Goal: Information Seeking & Learning: Learn about a topic

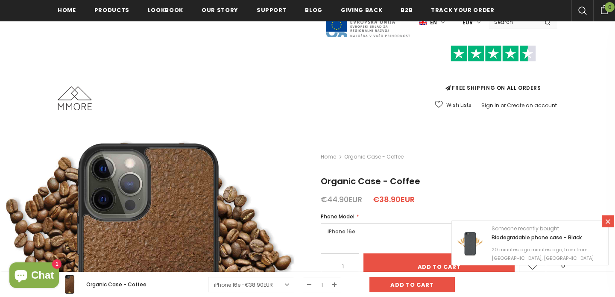
scroll to position [2342, 0]
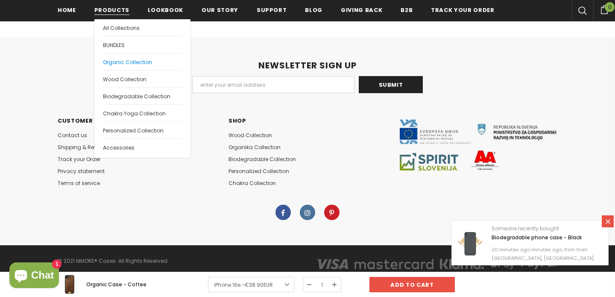
click at [123, 64] on span "Organic Collection" at bounding box center [127, 62] width 49 height 7
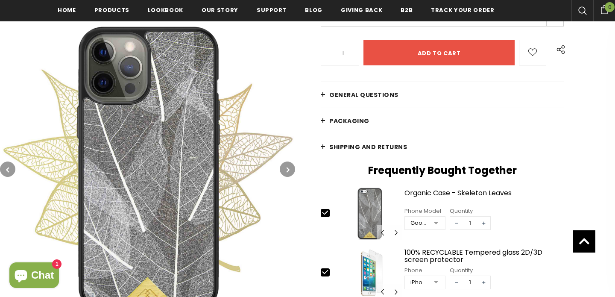
scroll to position [210, 0]
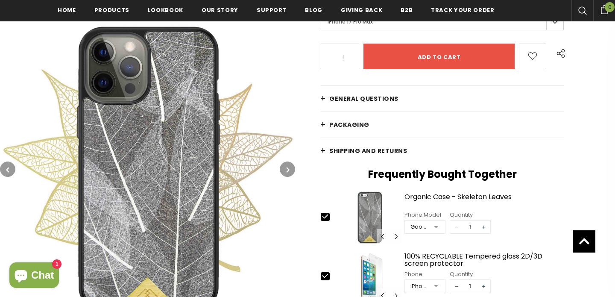
click at [324, 96] on link "General Questions" at bounding box center [442, 99] width 243 height 26
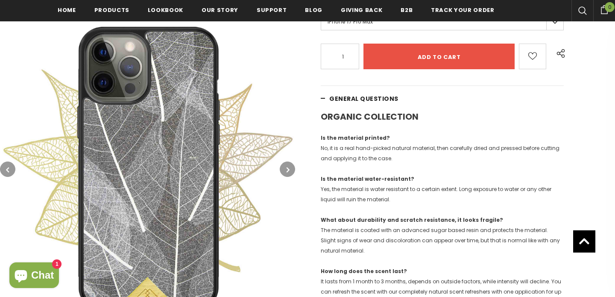
click at [324, 96] on link "General Questions" at bounding box center [442, 99] width 243 height 26
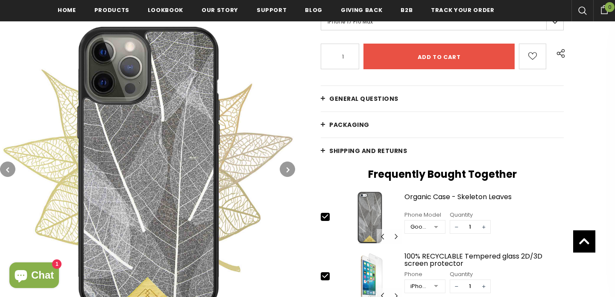
click at [327, 120] on link "PACKAGING" at bounding box center [442, 125] width 243 height 26
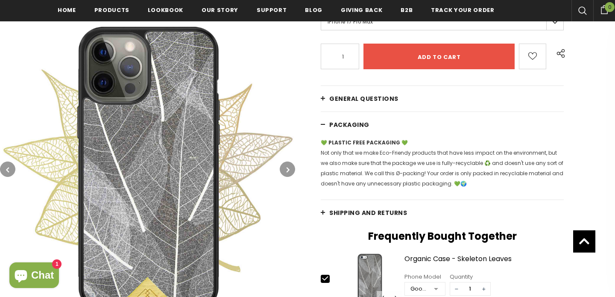
click at [325, 120] on link "PACKAGING" at bounding box center [442, 125] width 243 height 26
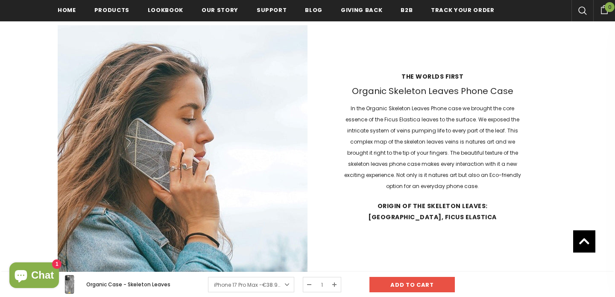
scroll to position [919, 0]
drag, startPoint x: 354, startPoint y: 91, endPoint x: 518, endPoint y: 92, distance: 163.7
click at [518, 92] on h3 "Organic Skeleton Leaves Phone Case" at bounding box center [433, 90] width 180 height 11
copy h3 "Organic Skeleton Leaves Phone Case"
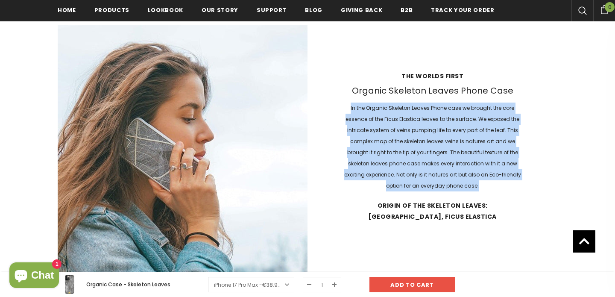
drag, startPoint x: 351, startPoint y: 107, endPoint x: 497, endPoint y: 182, distance: 164.6
click at [497, 182] on p "In the Organic Skeleton Leaves Phone case we brought the core essence of the Fi…" at bounding box center [433, 147] width 180 height 89
copy p "In the Organic Skeleton Leaves Phone case we brought the core essence of the Fi…"
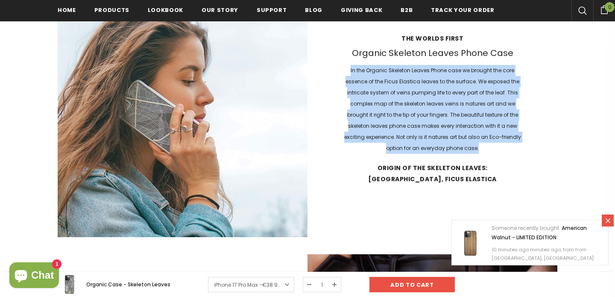
scroll to position [980, 0]
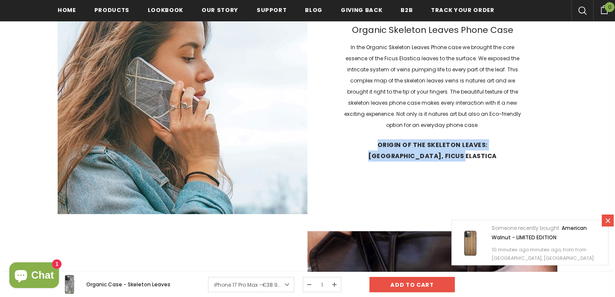
drag, startPoint x: 354, startPoint y: 143, endPoint x: 513, endPoint y: 159, distance: 159.7
click at [513, 159] on strong "Origin of the Skeleton Leaves: Sri Lanka, Ficus elastica" at bounding box center [433, 150] width 180 height 22
copy strong "Origin of the Skeleton Leaves: Sri Lanka, Ficus elastica"
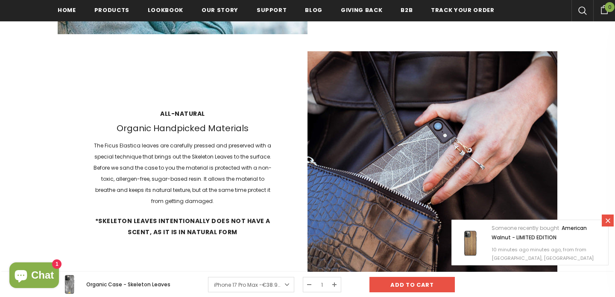
scroll to position [1173, 0]
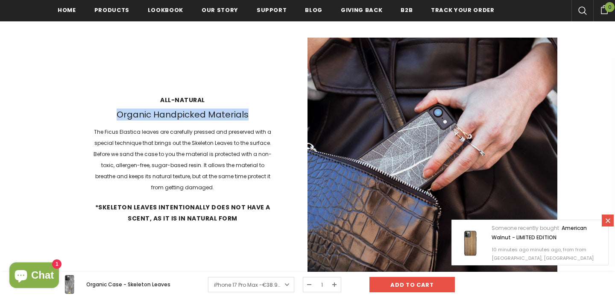
drag, startPoint x: 118, startPoint y: 112, endPoint x: 251, endPoint y: 118, distance: 133.1
click at [251, 118] on h3 "Organic Handpicked Materials" at bounding box center [183, 114] width 180 height 11
copy h3 "Organic Handpicked Materials"
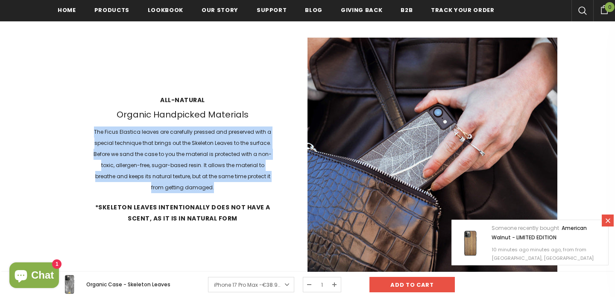
drag, startPoint x: 95, startPoint y: 130, endPoint x: 226, endPoint y: 183, distance: 140.6
click at [226, 183] on p "The Ficus Elastica leaves are carefully pressed and preserved with a special te…" at bounding box center [183, 160] width 180 height 67
copy p "The Ficus Elastica leaves are carefully pressed and preserved with a special te…"
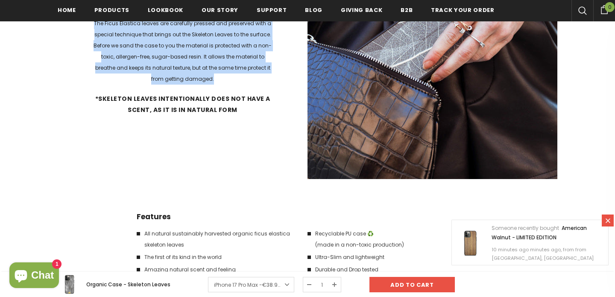
scroll to position [1284, 0]
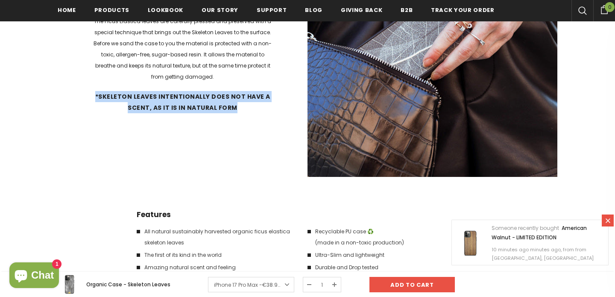
drag, startPoint x: 93, startPoint y: 94, endPoint x: 239, endPoint y: 109, distance: 146.9
click at [239, 109] on div "All-natural Organic Handpicked Materials The Ficus Elastica leaves are carefull…" at bounding box center [183, 51] width 250 height 150
copy strong "*Skeleton leaves intentionally does not have a scent, as it is in natural form"
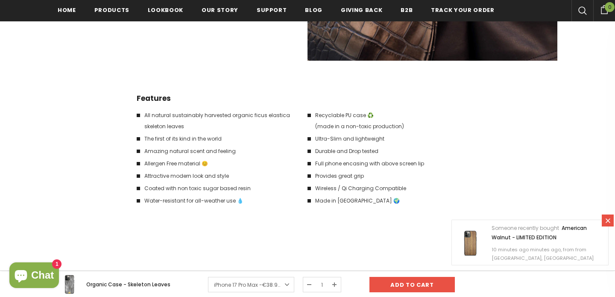
scroll to position [1419, 0]
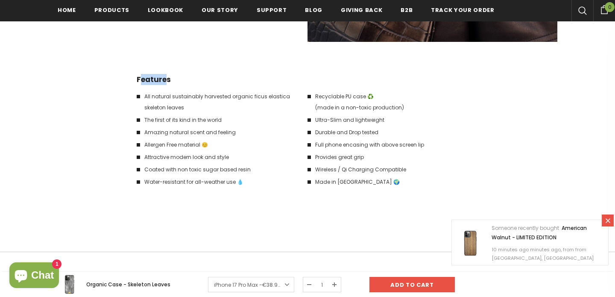
drag, startPoint x: 140, startPoint y: 77, endPoint x: 165, endPoint y: 76, distance: 24.8
click at [165, 76] on h4 "Features" at bounding box center [218, 79] width 162 height 11
drag, startPoint x: 180, startPoint y: 77, endPoint x: 104, endPoint y: 77, distance: 76.1
click at [104, 77] on div "Features All natural sustainably harvested organic ficus elastica skeleton leav…" at bounding box center [308, 135] width 500 height 122
copy h4 "Features"
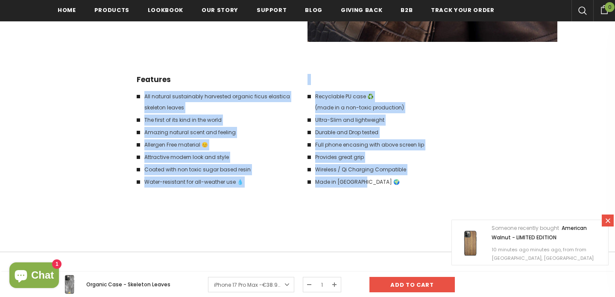
drag, startPoint x: 150, startPoint y: 96, endPoint x: 415, endPoint y: 181, distance: 278.3
click at [415, 181] on div "Features All natural sustainably harvested organic ficus elastica skeleton leav…" at bounding box center [308, 135] width 342 height 122
copy div "All natural sustainably harvested organic ficus elastica skeleton leaves The fi…"
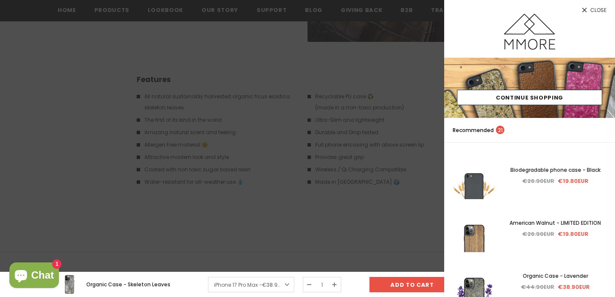
click at [341, 81] on div at bounding box center [307, 148] width 615 height 297
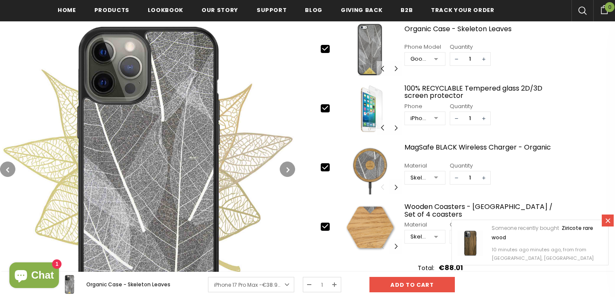
scroll to position [376, 0]
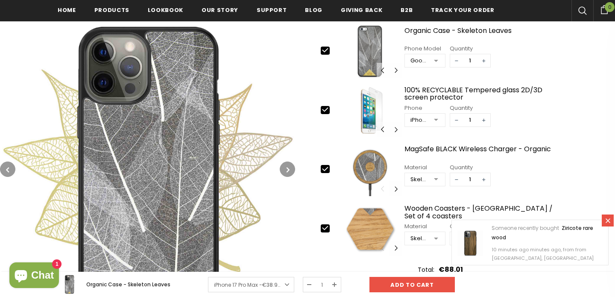
drag, startPoint x: 286, startPoint y: 162, endPoint x: 293, endPoint y: 167, distance: 8.4
click at [286, 162] on button "button" at bounding box center [287, 169] width 15 height 15
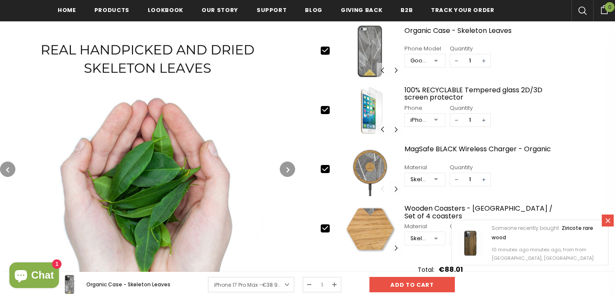
click at [288, 165] on button "button" at bounding box center [287, 169] width 15 height 15
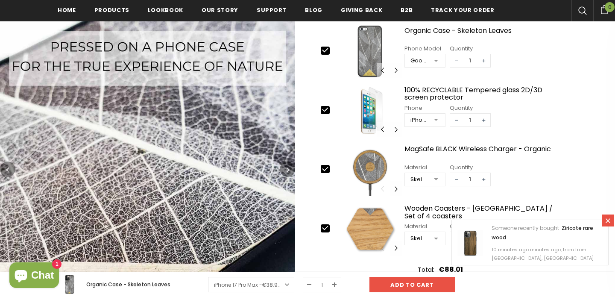
click at [291, 165] on button "button" at bounding box center [287, 169] width 15 height 15
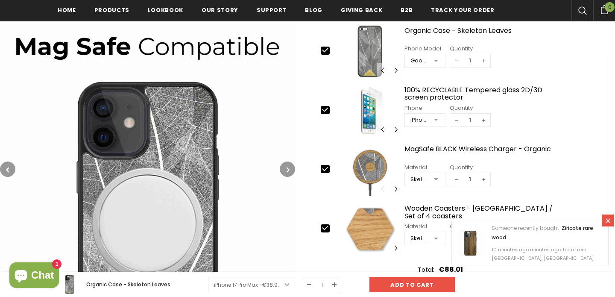
click at [290, 165] on button "button" at bounding box center [287, 169] width 15 height 15
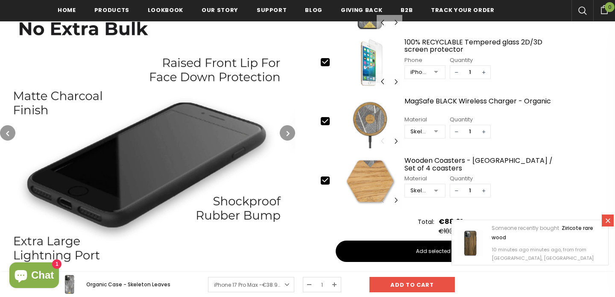
scroll to position [424, 0]
click at [283, 130] on button "button" at bounding box center [287, 132] width 15 height 15
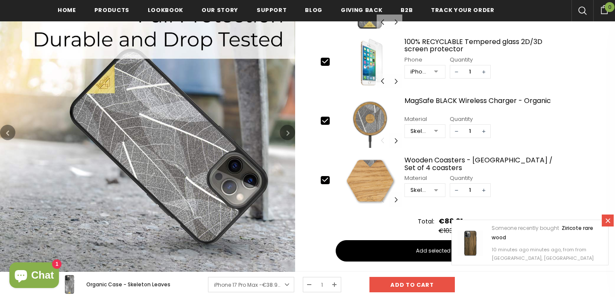
click at [241, 134] on img at bounding box center [147, 132] width 295 height 295
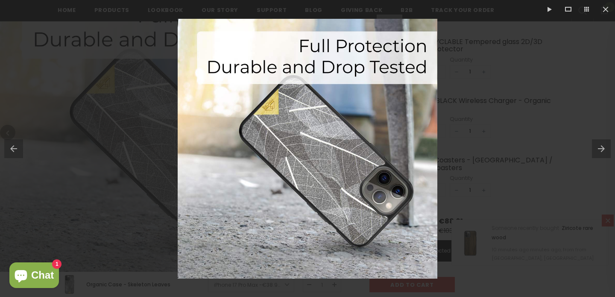
click at [596, 145] on button at bounding box center [603, 148] width 23 height 43
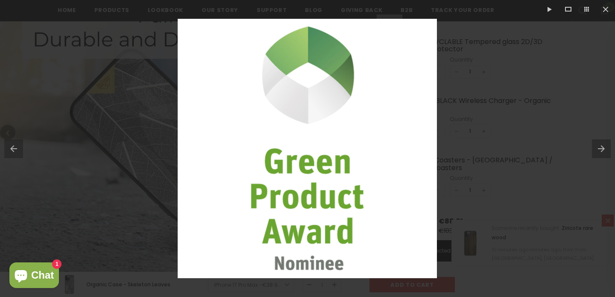
click at [596, 145] on button at bounding box center [603, 148] width 23 height 43
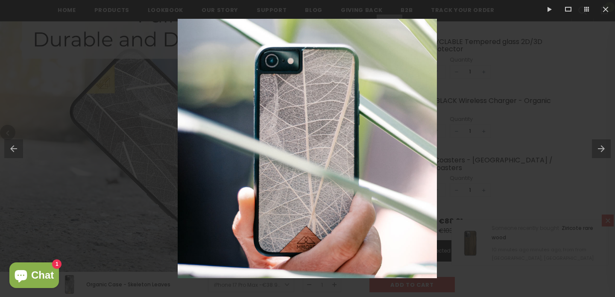
click at [596, 145] on button at bounding box center [603, 148] width 23 height 43
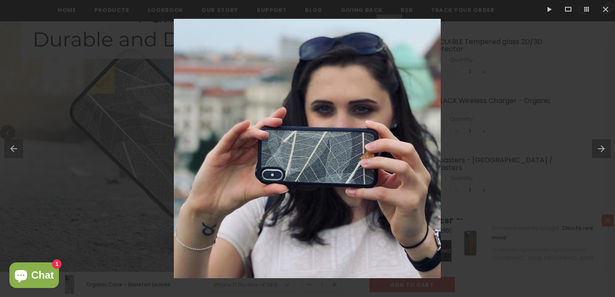
click at [10, 143] on button at bounding box center [11, 148] width 23 height 43
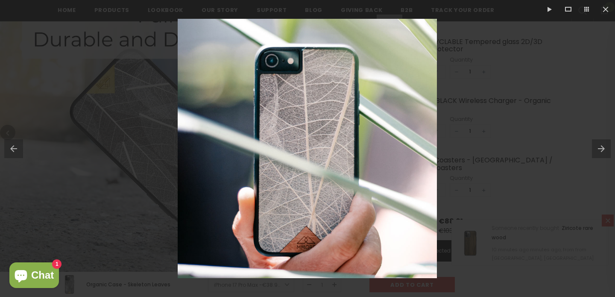
click at [604, 146] on button at bounding box center [603, 148] width 23 height 43
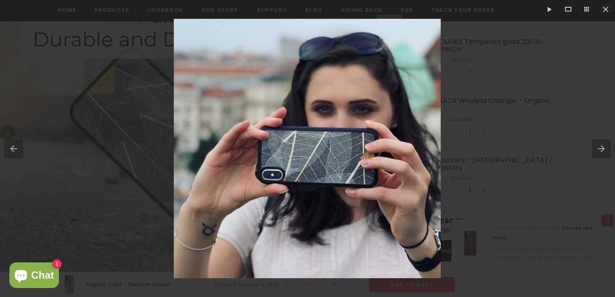
click at [604, 146] on button at bounding box center [603, 148] width 23 height 43
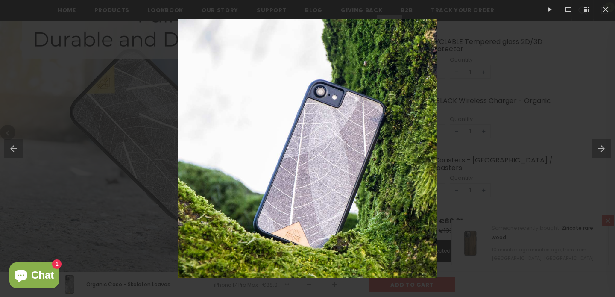
click at [604, 146] on button at bounding box center [603, 148] width 23 height 43
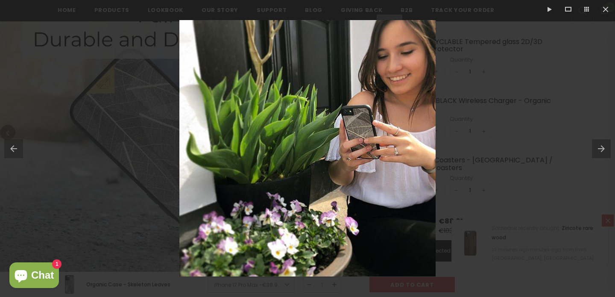
click at [604, 146] on button at bounding box center [603, 148] width 23 height 43
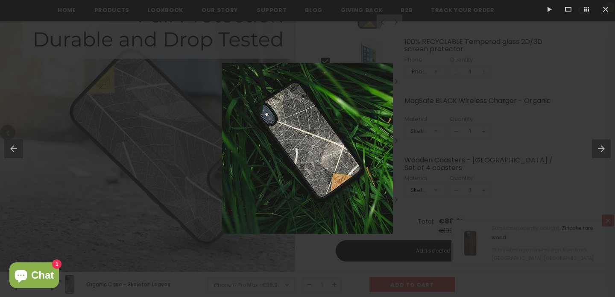
click at [604, 146] on button at bounding box center [603, 148] width 23 height 43
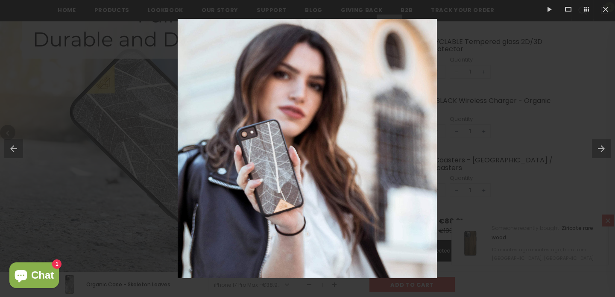
click at [604, 146] on button at bounding box center [603, 148] width 23 height 43
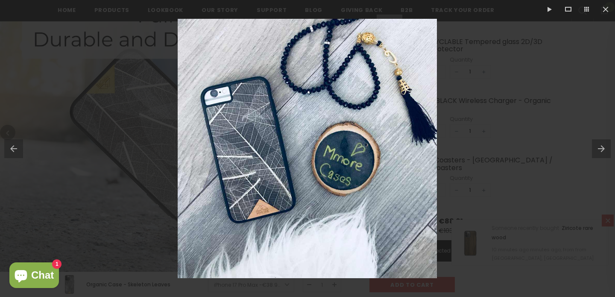
click at [604, 146] on button at bounding box center [603, 148] width 23 height 43
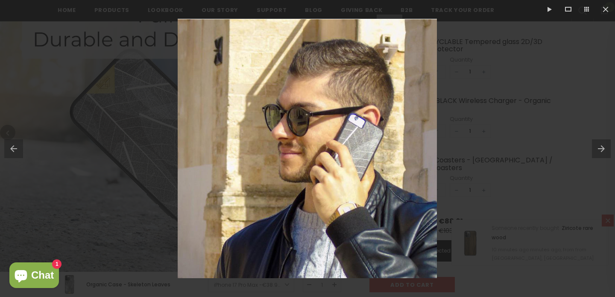
click at [604, 146] on button at bounding box center [603, 148] width 23 height 43
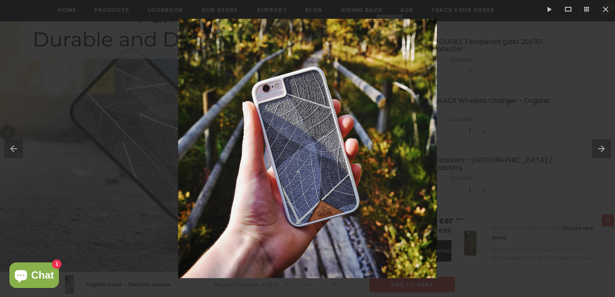
click at [604, 146] on button at bounding box center [603, 148] width 23 height 43
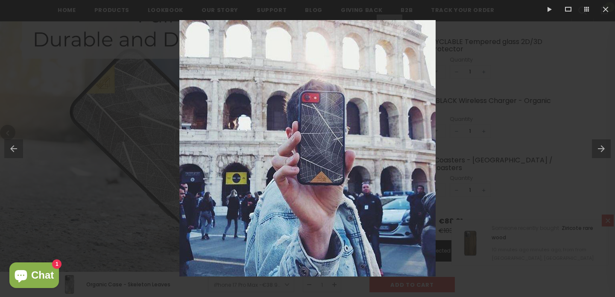
click at [14, 144] on button at bounding box center [11, 148] width 23 height 43
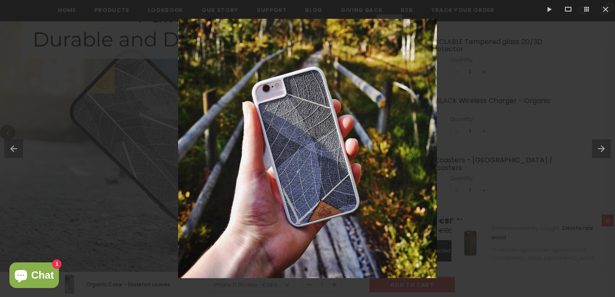
click at [603, 144] on button at bounding box center [603, 148] width 23 height 43
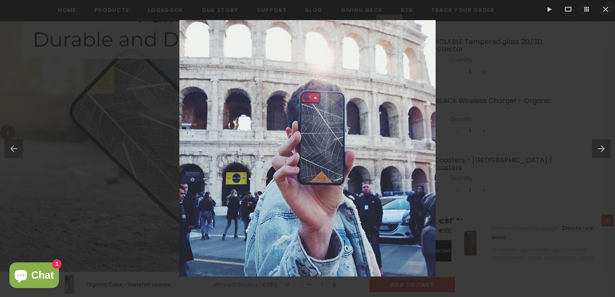
click at [603, 144] on button at bounding box center [603, 148] width 23 height 43
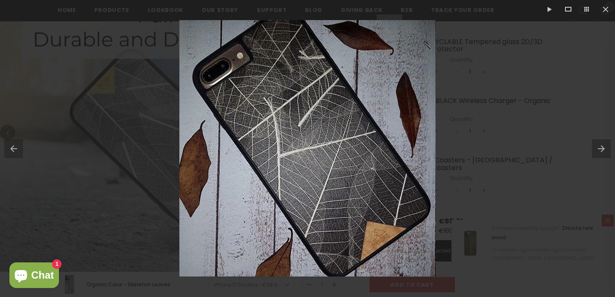
click at [603, 144] on button at bounding box center [603, 148] width 23 height 43
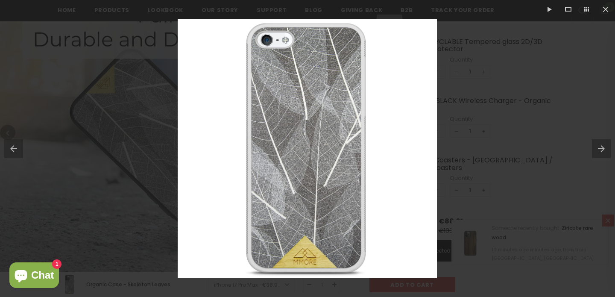
click at [603, 144] on button at bounding box center [603, 148] width 23 height 43
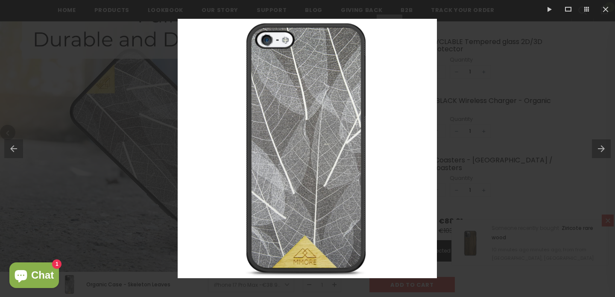
click at [603, 144] on button at bounding box center [603, 148] width 23 height 43
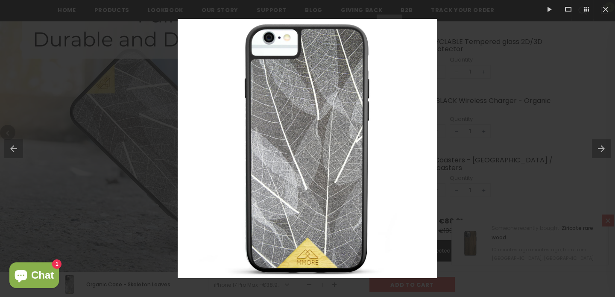
click at [603, 144] on button at bounding box center [603, 148] width 23 height 43
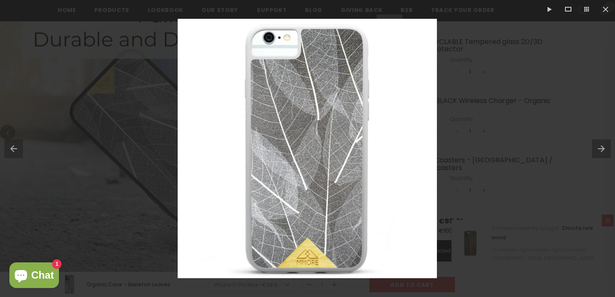
click at [603, 144] on button at bounding box center [603, 148] width 23 height 43
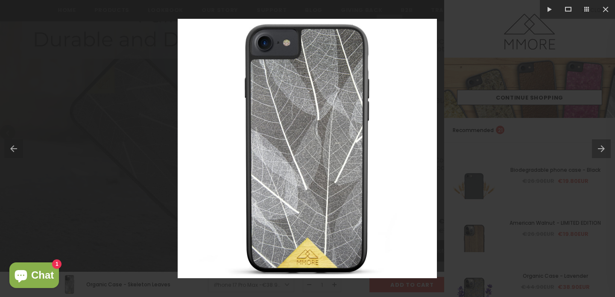
click at [603, 144] on button at bounding box center [603, 148] width 23 height 43
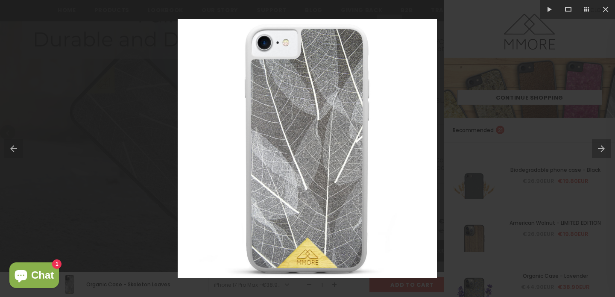
click at [603, 144] on button at bounding box center [603, 148] width 23 height 43
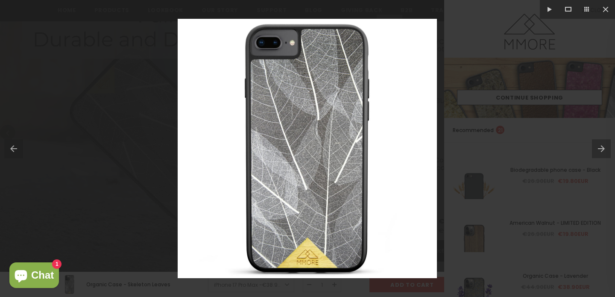
click at [603, 144] on button at bounding box center [603, 148] width 23 height 43
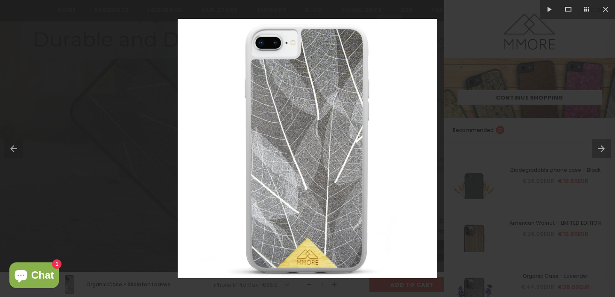
click at [603, 144] on button at bounding box center [603, 148] width 23 height 43
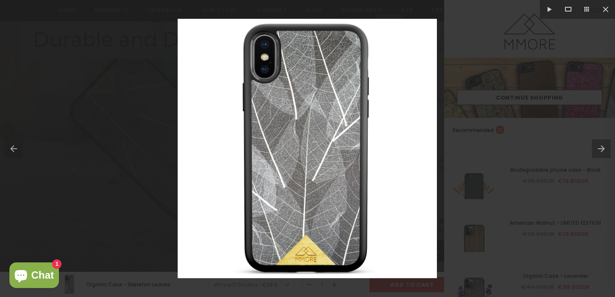
click at [603, 144] on button at bounding box center [603, 148] width 23 height 43
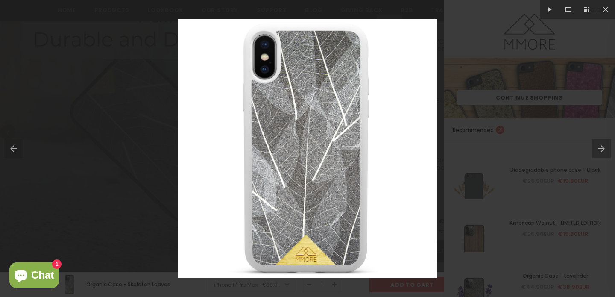
click at [603, 144] on button at bounding box center [603, 148] width 23 height 43
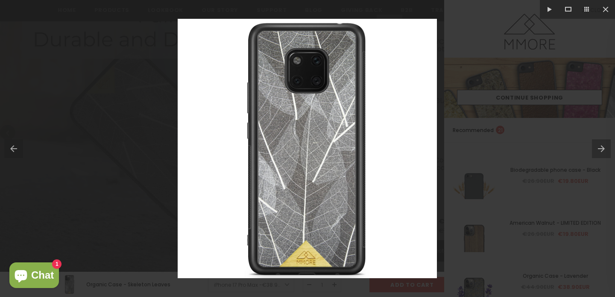
click at [603, 144] on button at bounding box center [603, 148] width 23 height 43
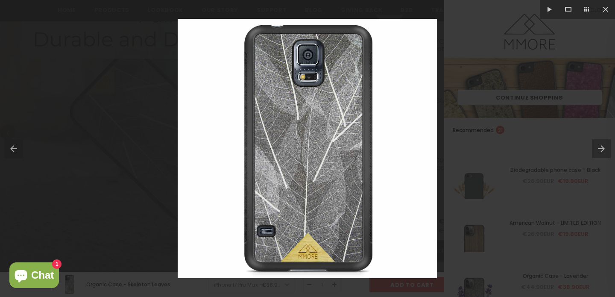
click at [603, 144] on button at bounding box center [603, 148] width 23 height 43
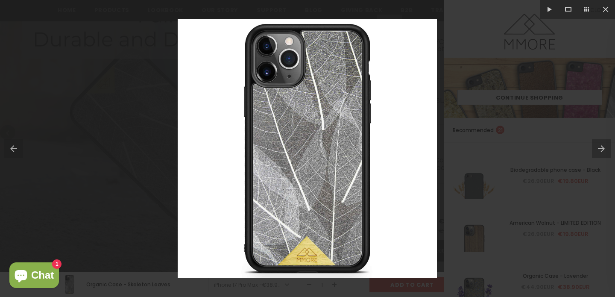
click at [603, 144] on button at bounding box center [603, 148] width 23 height 43
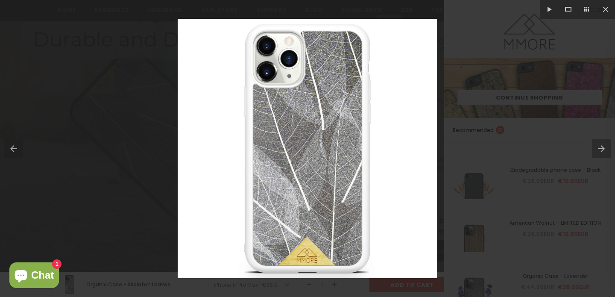
click at [12, 143] on button at bounding box center [11, 148] width 23 height 43
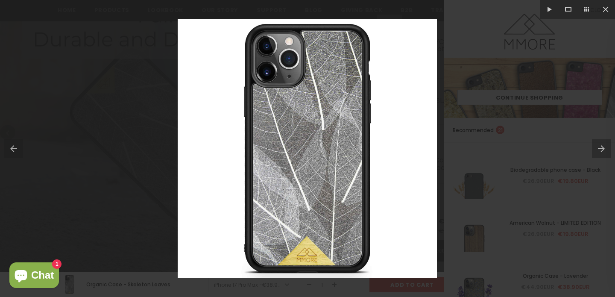
click at [595, 149] on button at bounding box center [603, 148] width 23 height 43
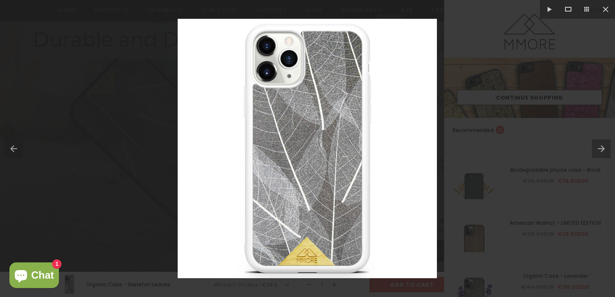
click at [600, 148] on button at bounding box center [603, 148] width 23 height 43
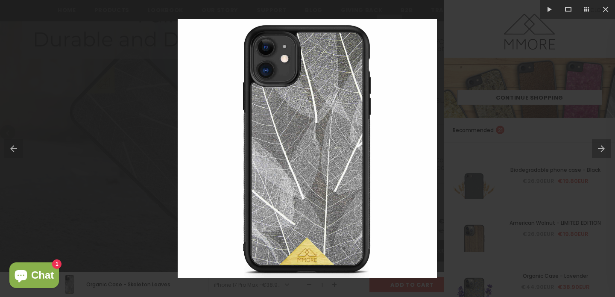
click at [600, 148] on button at bounding box center [603, 148] width 23 height 43
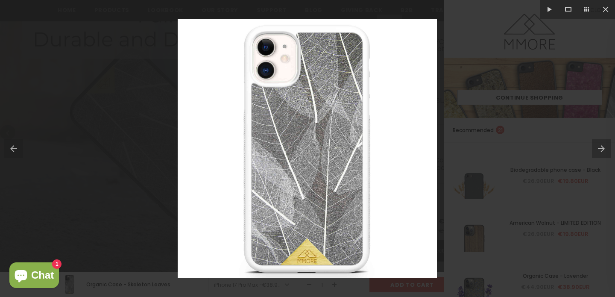
click at [600, 148] on button at bounding box center [603, 148] width 23 height 43
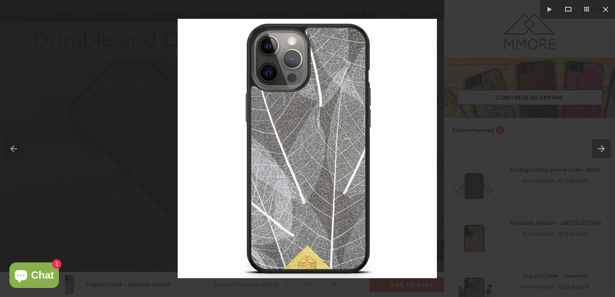
click at [600, 148] on button at bounding box center [603, 148] width 23 height 43
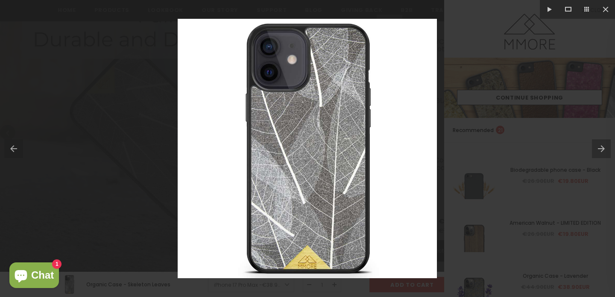
click at [15, 148] on button at bounding box center [11, 148] width 23 height 43
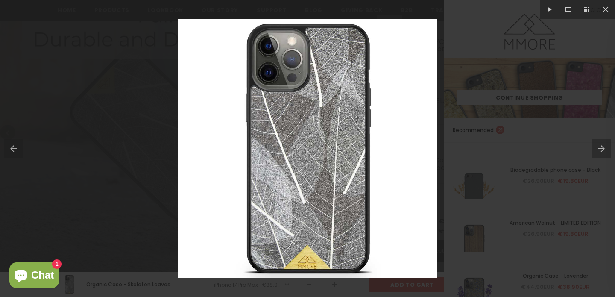
click at [175, 123] on div at bounding box center [307, 148] width 615 height 297
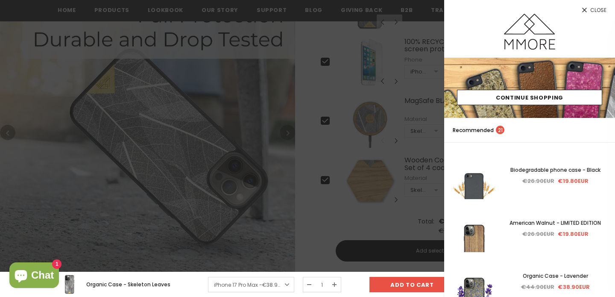
click at [386, 138] on div at bounding box center [307, 148] width 615 height 297
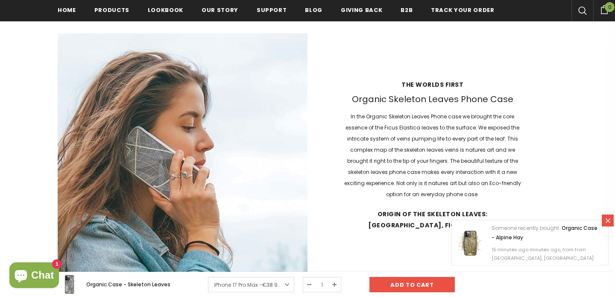
scroll to position [906, 0]
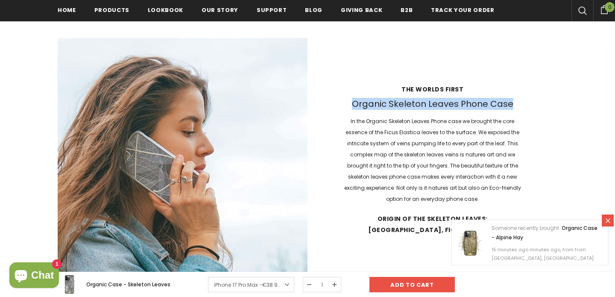
drag, startPoint x: 354, startPoint y: 102, endPoint x: 511, endPoint y: 104, distance: 156.4
click at [511, 104] on h3 "Organic Skeleton Leaves Phone Case" at bounding box center [433, 104] width 180 height 11
copy h3 "Organic Skeleton Leaves Phone Case"
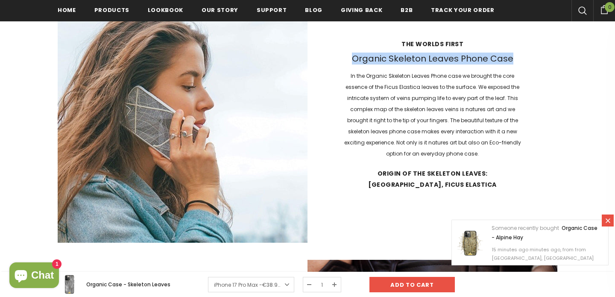
scroll to position [963, 0]
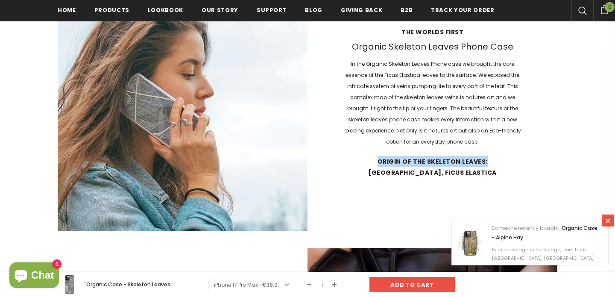
drag, startPoint x: 352, startPoint y: 159, endPoint x: 458, endPoint y: 159, distance: 106.0
click at [458, 159] on strong "Origin of the Skeleton Leaves: Sri Lanka, Ficus elastica" at bounding box center [433, 167] width 180 height 22
copy strong "Origin of the Skeleton Leaves:"
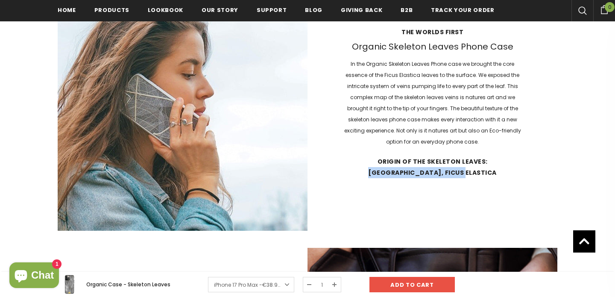
drag, startPoint x: 460, startPoint y: 160, endPoint x: 460, endPoint y: 171, distance: 10.3
click at [460, 171] on strong "Origin of the Skeleton Leaves: Sri Lanka, Ficus elastica" at bounding box center [433, 167] width 180 height 22
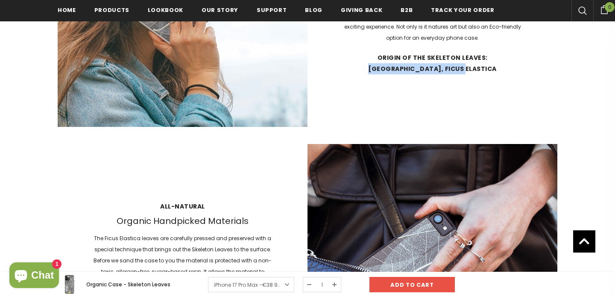
scroll to position [1122, 0]
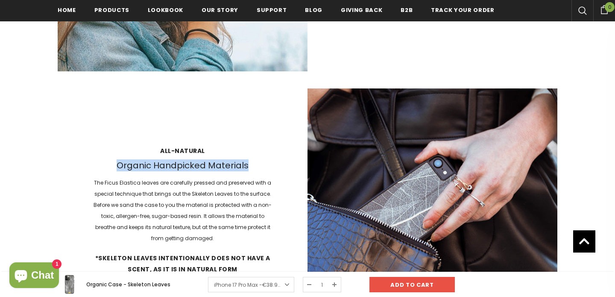
drag, startPoint x: 123, startPoint y: 167, endPoint x: 252, endPoint y: 168, distance: 128.6
click at [252, 168] on h3 "Organic Handpicked Materials" at bounding box center [183, 165] width 180 height 11
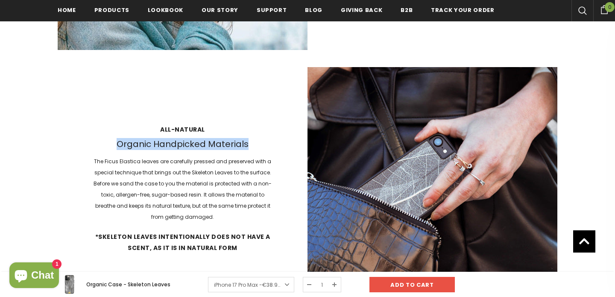
scroll to position [1147, 0]
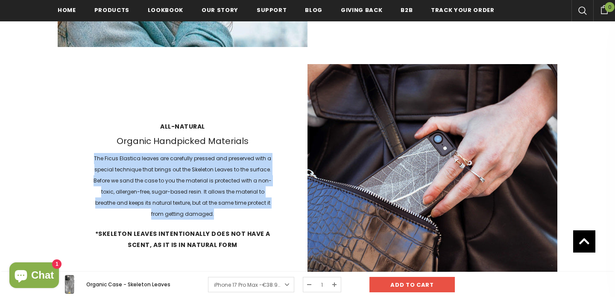
drag, startPoint x: 96, startPoint y: 156, endPoint x: 242, endPoint y: 213, distance: 156.8
click at [242, 213] on p "The Ficus Elastica leaves are carefully pressed and preserved with a special te…" at bounding box center [183, 186] width 180 height 67
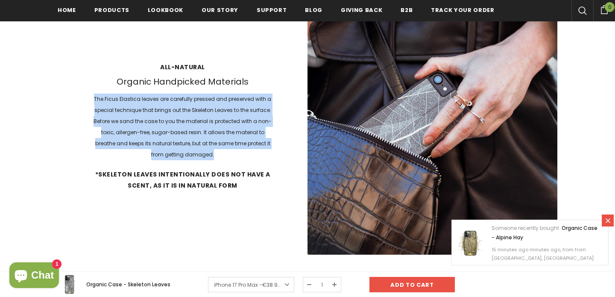
scroll to position [1207, 0]
click at [91, 99] on div "All-natural Organic Handpicked Materials The Ficus Elastica leaves are carefull…" at bounding box center [183, 129] width 250 height 150
drag, startPoint x: 95, startPoint y: 96, endPoint x: 253, endPoint y: 153, distance: 167.5
click at [253, 153] on p "The Ficus Elastica leaves are carefully pressed and preserved with a special te…" at bounding box center [183, 126] width 180 height 67
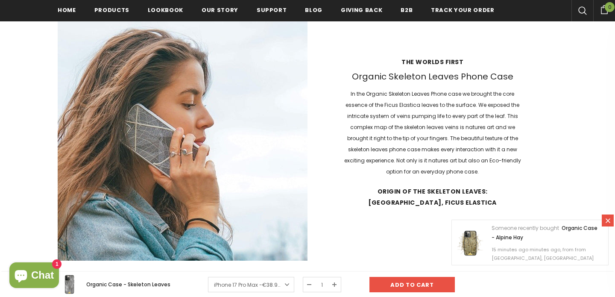
scroll to position [932, 0]
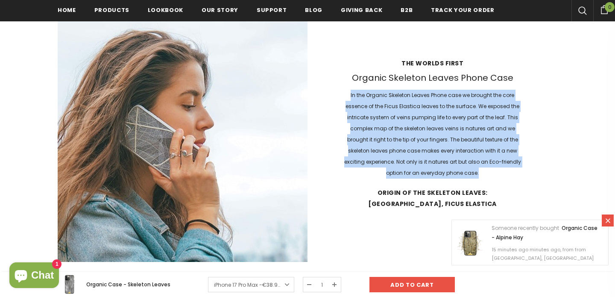
drag, startPoint x: 350, startPoint y: 93, endPoint x: 487, endPoint y: 177, distance: 161.3
click at [487, 177] on div "The worlds first Organic Skeleton Leaves Phone Case In the Organic Skeleton Lea…" at bounding box center [433, 136] width 250 height 173
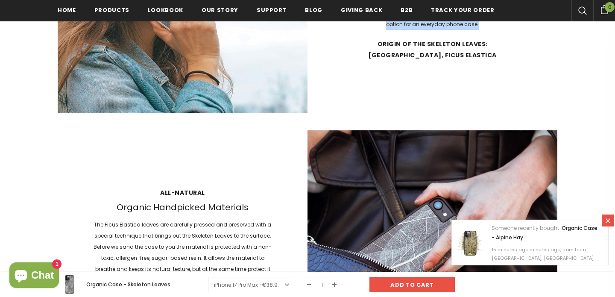
scroll to position [1139, 0]
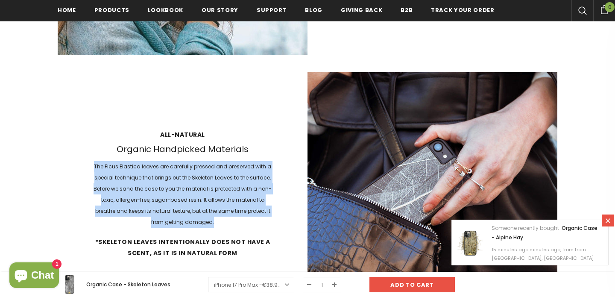
drag, startPoint x: 96, startPoint y: 164, endPoint x: 241, endPoint y: 217, distance: 154.5
click at [241, 217] on p "The Ficus Elastica leaves are carefully pressed and preserved with a special te…" at bounding box center [183, 194] width 180 height 67
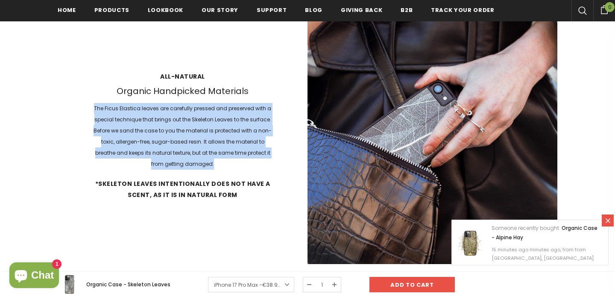
scroll to position [1224, 0]
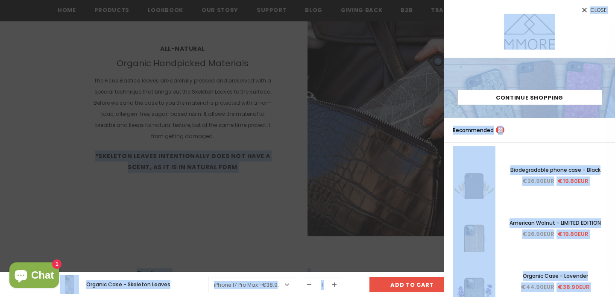
drag, startPoint x: 99, startPoint y: 152, endPoint x: 254, endPoint y: 166, distance: 156.2
click at [253, 166] on div at bounding box center [307, 148] width 615 height 297
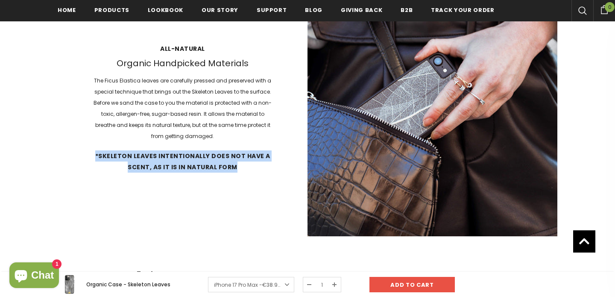
drag, startPoint x: 99, startPoint y: 156, endPoint x: 245, endPoint y: 168, distance: 146.7
click at [245, 168] on strong "*Skeleton leaves intentionally does not have a scent, as it is in natural form" at bounding box center [183, 161] width 180 height 22
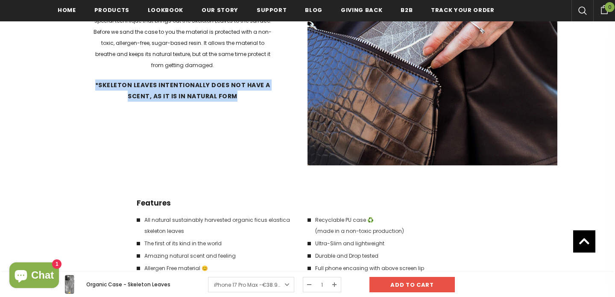
scroll to position [1297, 0]
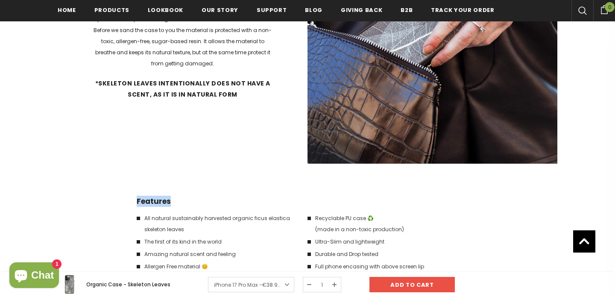
drag, startPoint x: 167, startPoint y: 199, endPoint x: 134, endPoint y: 196, distance: 33.5
click at [135, 196] on div "Features All natural sustainably harvested organic ficus elastica skeleton leav…" at bounding box center [308, 257] width 500 height 122
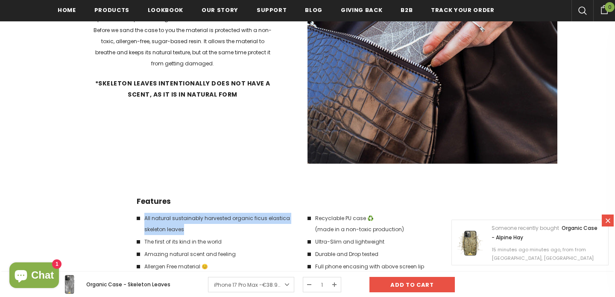
drag, startPoint x: 184, startPoint y: 227, endPoint x: 142, endPoint y: 218, distance: 42.3
click at [142, 218] on li "All natural sustainably harvested organic ficus elastica skeleton leaves" at bounding box center [218, 224] width 162 height 22
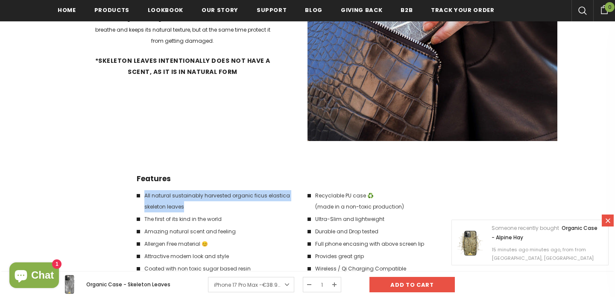
scroll to position [1333, 0]
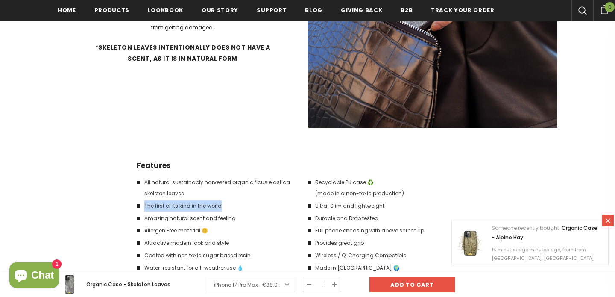
drag, startPoint x: 227, startPoint y: 203, endPoint x: 144, endPoint y: 203, distance: 82.9
click at [144, 203] on li "The first of its kind in the world" at bounding box center [218, 205] width 162 height 11
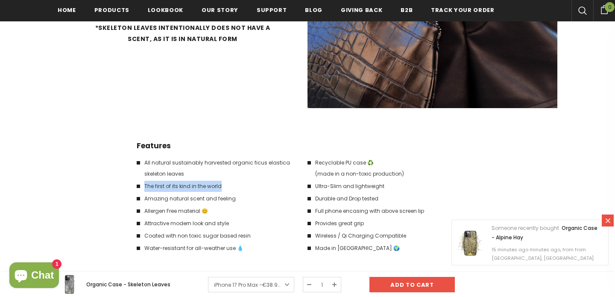
scroll to position [1378, 0]
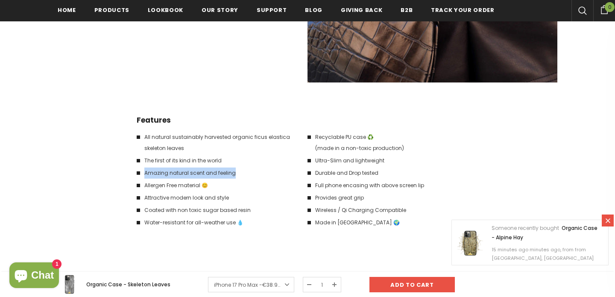
drag, startPoint x: 233, startPoint y: 171, endPoint x: 145, endPoint y: 169, distance: 87.2
click at [145, 170] on li "Amazing natural scent and feeling" at bounding box center [218, 173] width 162 height 11
click at [200, 184] on li "Allergen Free material 😊" at bounding box center [218, 185] width 162 height 11
drag, startPoint x: 201, startPoint y: 183, endPoint x: 144, endPoint y: 183, distance: 56.8
click at [145, 183] on li "Allergen Free material 😊" at bounding box center [218, 185] width 162 height 11
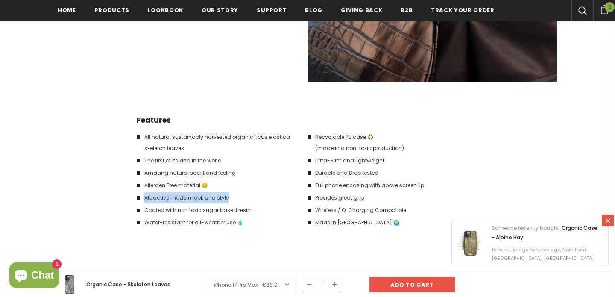
drag, startPoint x: 227, startPoint y: 196, endPoint x: 144, endPoint y: 194, distance: 82.5
click at [144, 194] on li "Attractive modern look and style" at bounding box center [218, 197] width 162 height 11
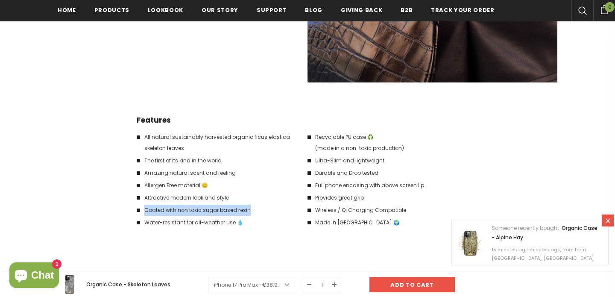
drag, startPoint x: 225, startPoint y: 207, endPoint x: 146, endPoint y: 207, distance: 79.1
click at [146, 207] on li "Coated with non toxic sugar based resin" at bounding box center [218, 210] width 162 height 11
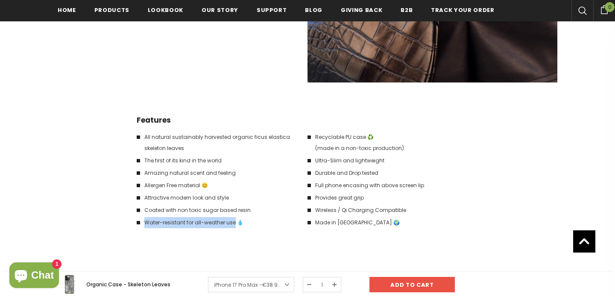
drag, startPoint x: 235, startPoint y: 222, endPoint x: 144, endPoint y: 218, distance: 90.3
click at [144, 218] on li "Water-resistant for all-weather use 💧" at bounding box center [218, 222] width 162 height 11
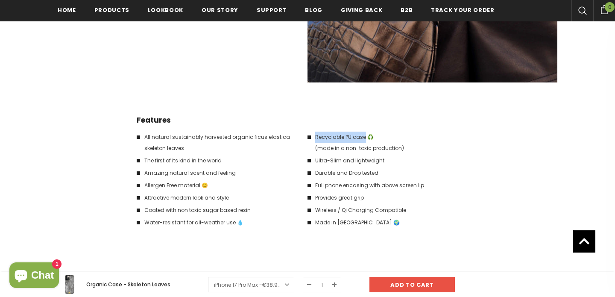
drag, startPoint x: 365, startPoint y: 136, endPoint x: 316, endPoint y: 134, distance: 48.3
click at [317, 134] on li "Recyclable PU case ♻️ (made in a non-toxic production)" at bounding box center [389, 143] width 162 height 22
drag, startPoint x: 403, startPoint y: 148, endPoint x: 315, endPoint y: 144, distance: 87.7
click at [315, 144] on li "Recyclable PU case ♻️ (made in a non-toxic production)" at bounding box center [389, 143] width 162 height 22
drag, startPoint x: 383, startPoint y: 159, endPoint x: 317, endPoint y: 159, distance: 65.8
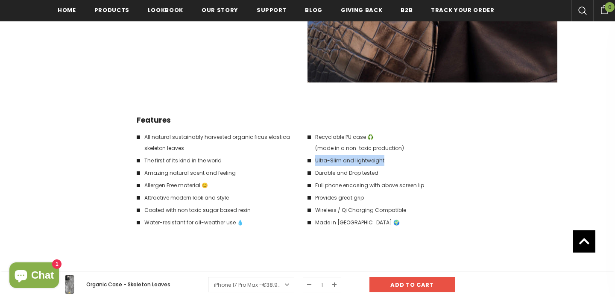
click at [317, 159] on li "Ultra-Slim and lightweight" at bounding box center [389, 160] width 162 height 11
drag, startPoint x: 378, startPoint y: 171, endPoint x: 315, endPoint y: 171, distance: 63.3
click at [315, 171] on li "Durable and Drop tested" at bounding box center [389, 173] width 162 height 11
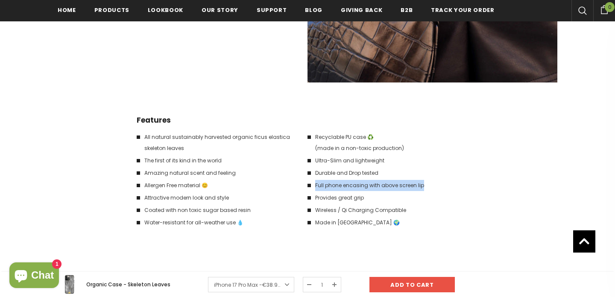
drag, startPoint x: 423, startPoint y: 183, endPoint x: 314, endPoint y: 180, distance: 109.0
click at [316, 181] on li "Full phone encasing with above screen lip" at bounding box center [389, 185] width 162 height 11
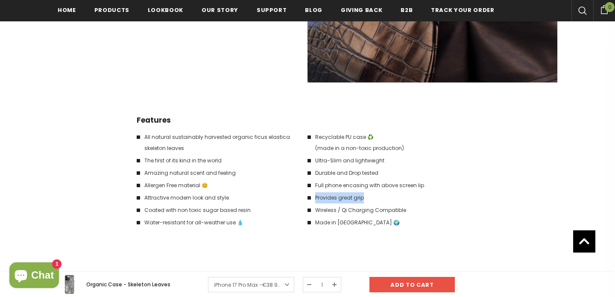
drag, startPoint x: 365, startPoint y: 196, endPoint x: 316, endPoint y: 196, distance: 49.2
click at [316, 196] on li "Provides great grip" at bounding box center [389, 197] width 162 height 11
drag, startPoint x: 408, startPoint y: 209, endPoint x: 315, endPoint y: 209, distance: 93.6
click at [317, 209] on li "Wireless / Qi Charging Compatible" at bounding box center [389, 210] width 162 height 11
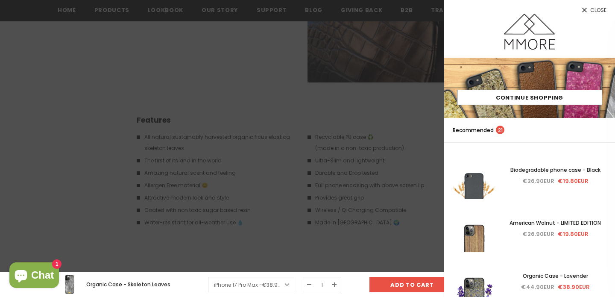
click at [347, 231] on div at bounding box center [307, 148] width 615 height 297
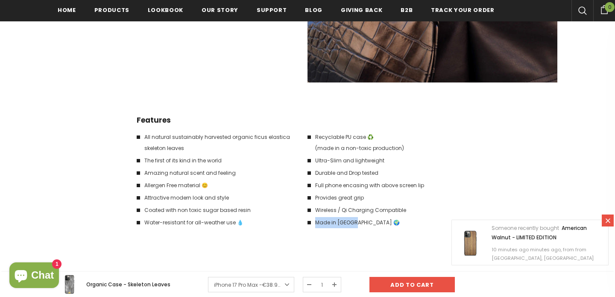
drag, startPoint x: 354, startPoint y: 220, endPoint x: 317, endPoint y: 221, distance: 37.2
click at [317, 221] on li "Made in [GEOGRAPHIC_DATA] 🌍" at bounding box center [389, 222] width 162 height 11
